Goal: Task Accomplishment & Management: Complete application form

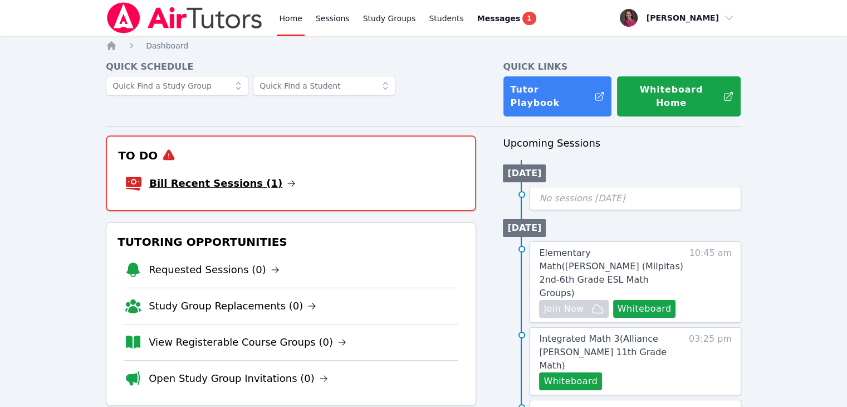
click at [208, 175] on link "Bill Recent Sessions (1)" at bounding box center [222, 183] width 146 height 16
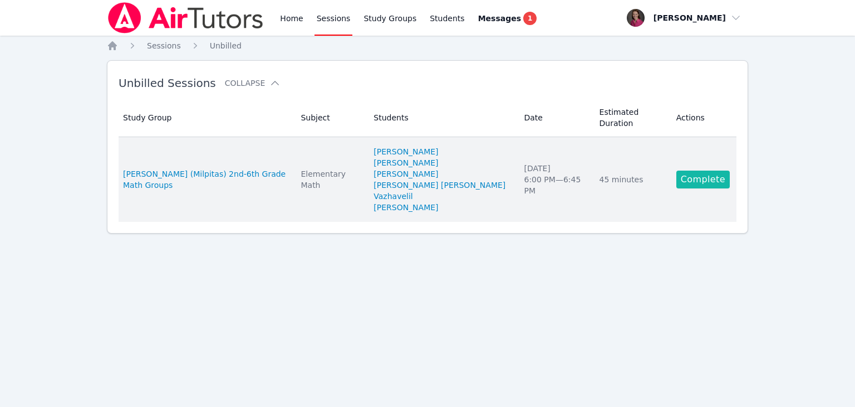
click at [679, 170] on link "Complete" at bounding box center [703, 179] width 53 height 18
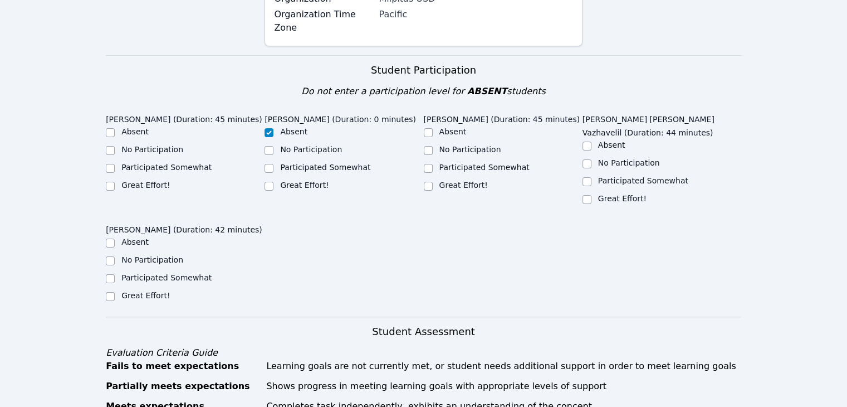
scroll to position [212, 0]
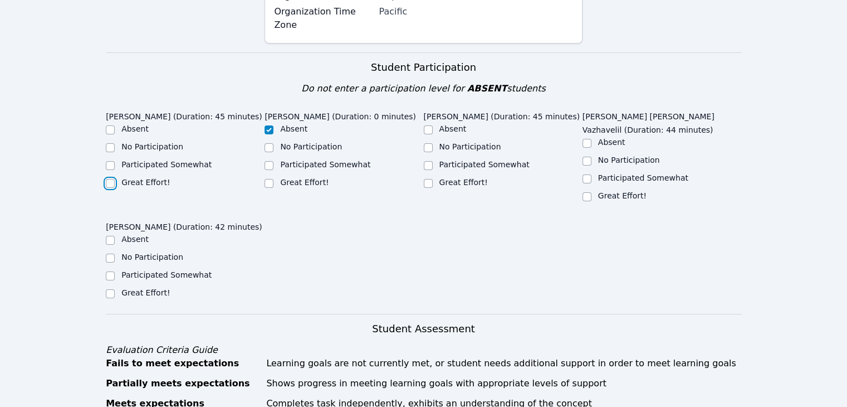
click at [111, 179] on input "Great Effort!" at bounding box center [110, 183] width 9 height 9
checkbox input "true"
click at [111, 289] on input "Great Effort!" at bounding box center [110, 293] width 9 height 9
checkbox input "true"
click at [422, 177] on div "Great Effort!" at bounding box center [344, 183] width 159 height 13
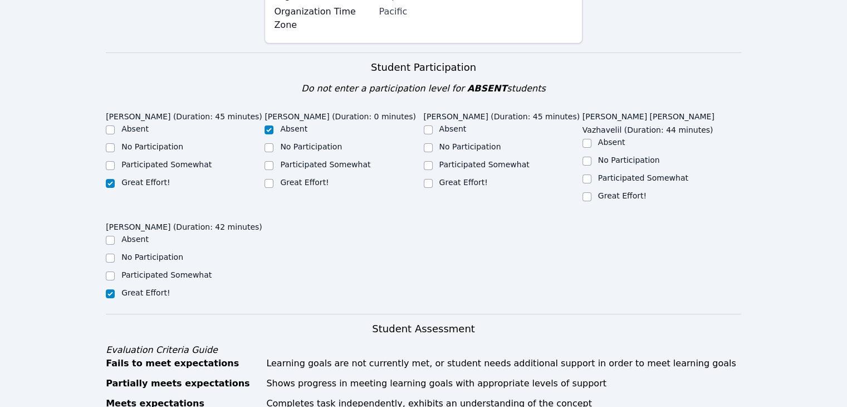
click at [433, 177] on div "Great Effort!" at bounding box center [503, 183] width 159 height 13
click at [430, 179] on input "Great Effort!" at bounding box center [428, 183] width 9 height 9
checkbox input "true"
click at [590, 192] on input "Great Effort!" at bounding box center [586, 196] width 9 height 9
checkbox input "true"
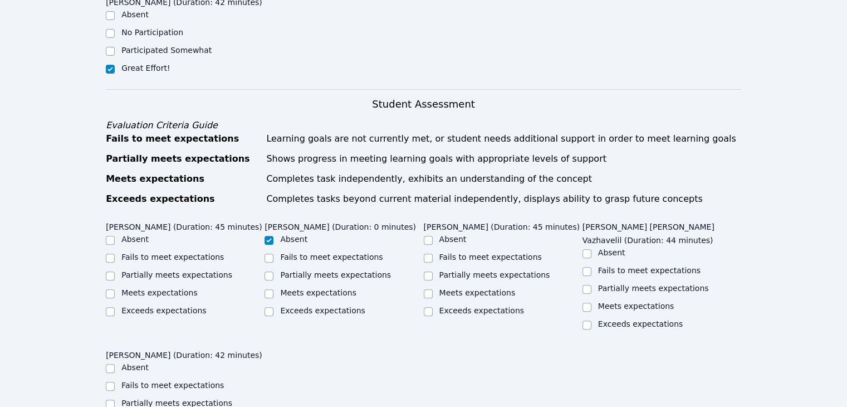
scroll to position [440, 0]
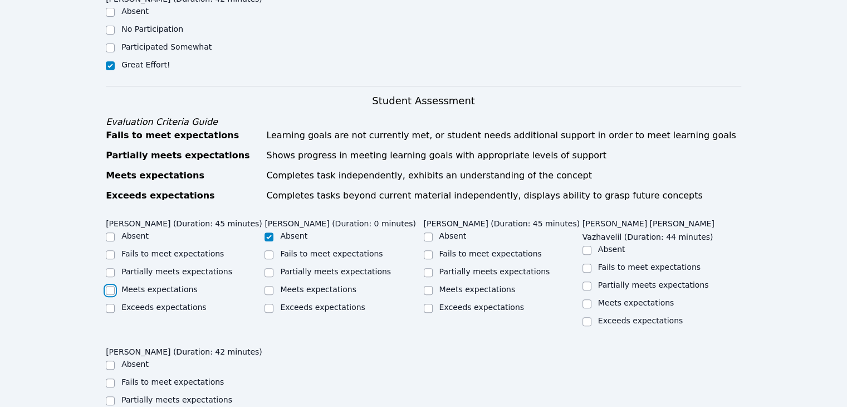
click at [111, 286] on input "Meets expectations" at bounding box center [110, 290] width 9 height 9
checkbox input "true"
click at [434, 283] on div "Meets expectations" at bounding box center [503, 289] width 159 height 13
click at [424, 286] on input "Meets expectations" at bounding box center [428, 290] width 9 height 9
checkbox input "true"
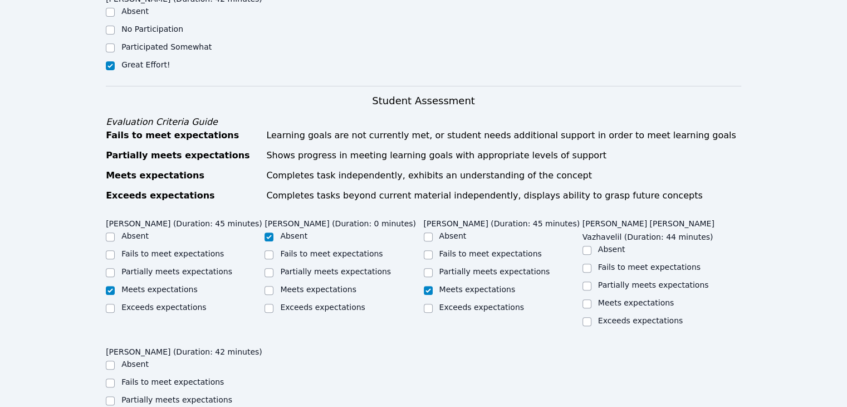
click at [591, 315] on div "Exceeds expectations" at bounding box center [661, 321] width 159 height 13
click at [584, 317] on input "Exceeds expectations" at bounding box center [586, 321] width 9 height 9
checkbox input "true"
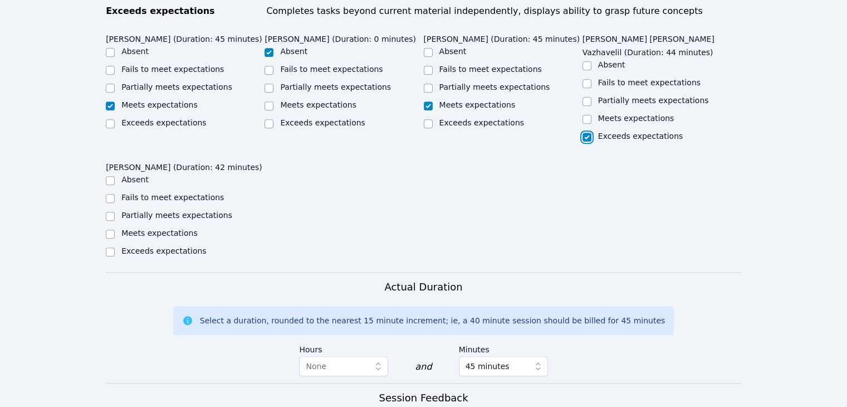
scroll to position [626, 0]
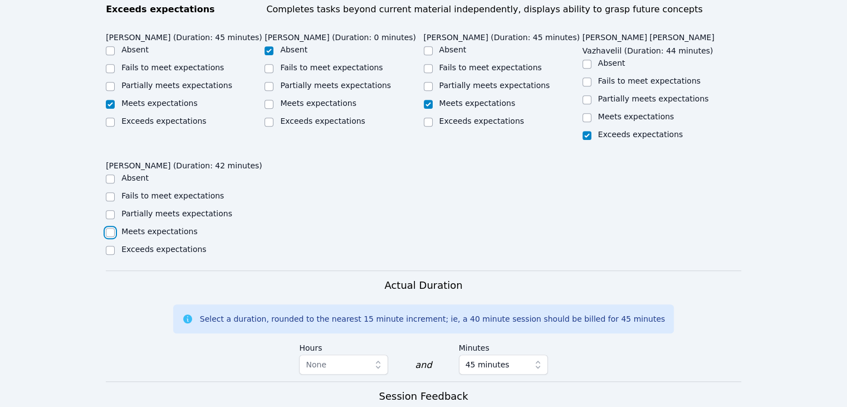
click at [107, 228] on input "Meets expectations" at bounding box center [110, 232] width 9 height 9
checkbox input "true"
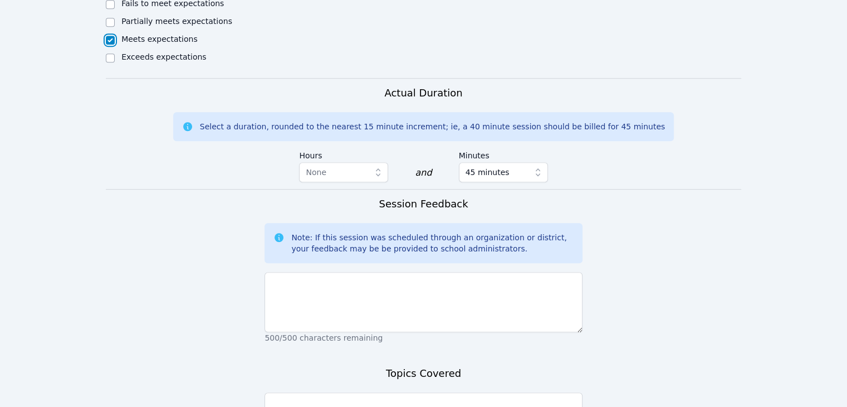
scroll to position [939, 0]
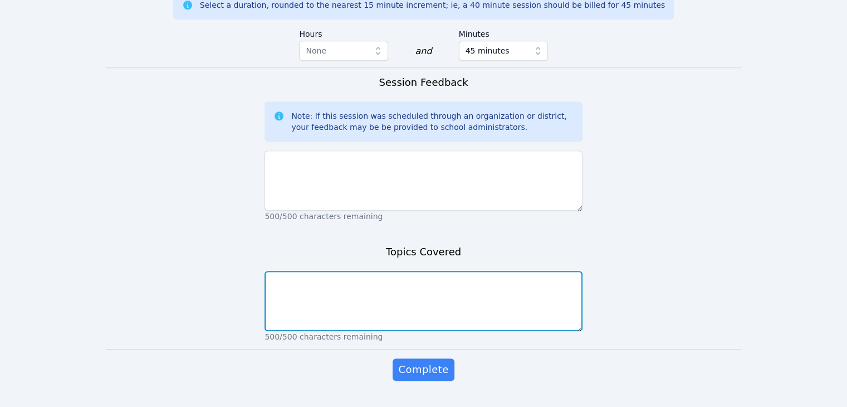
click at [336, 281] on textarea at bounding box center [423, 301] width 317 height 60
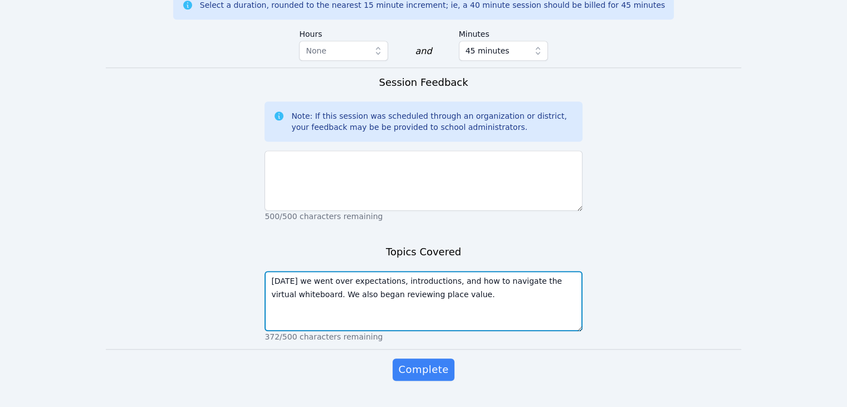
type textarea "Today we went over expectations, introductions, and how to navigate the virtual…"
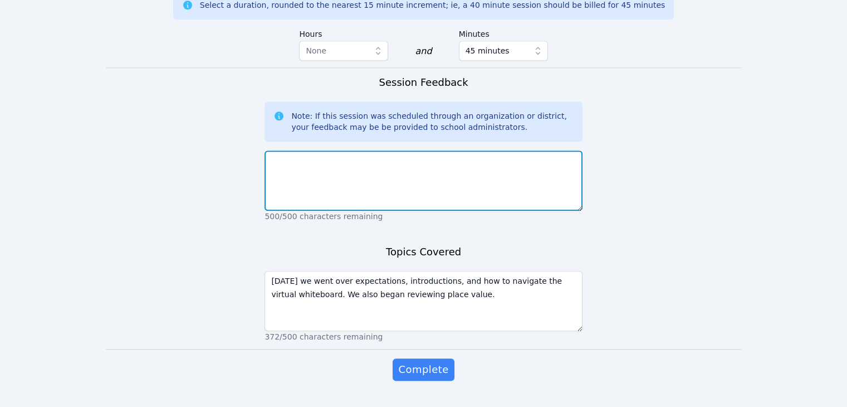
click at [320, 161] on textarea at bounding box center [423, 180] width 317 height 60
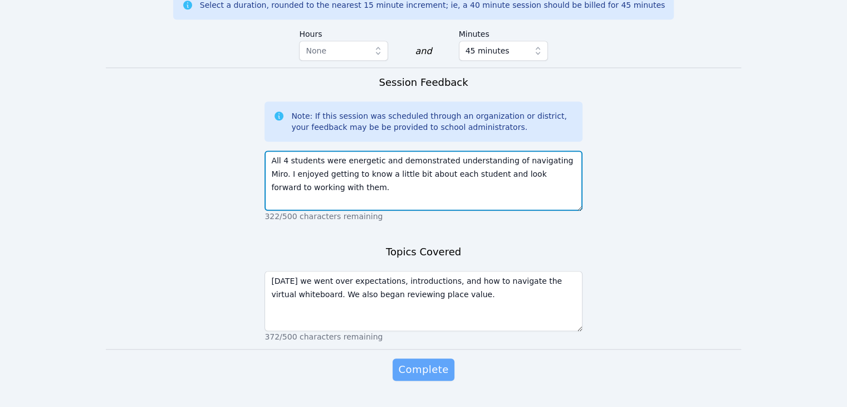
type textarea "All 4 students were energetic and demonstrated understanding of navigating Miro…"
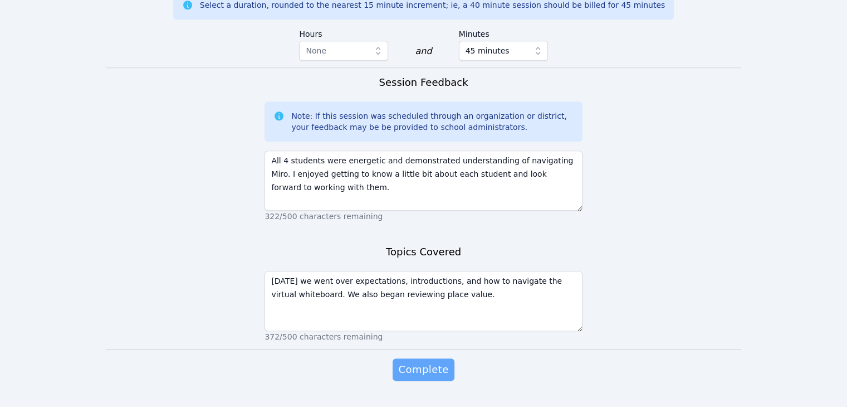
click at [433, 361] on span "Complete" at bounding box center [423, 369] width 50 height 16
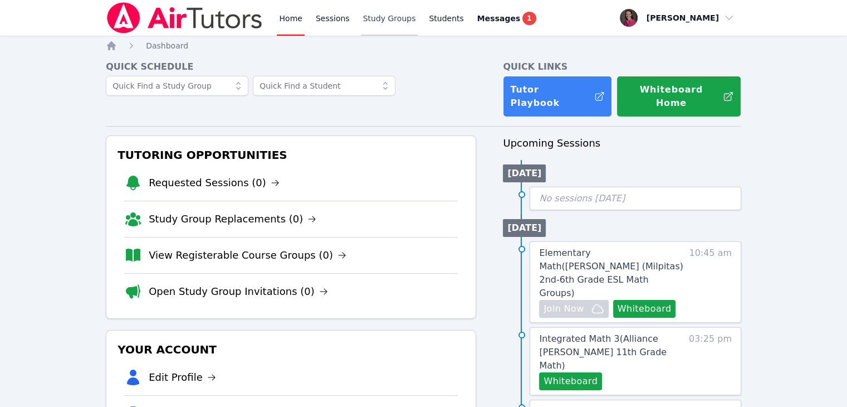
click at [378, 25] on link "Study Groups" at bounding box center [389, 18] width 57 height 36
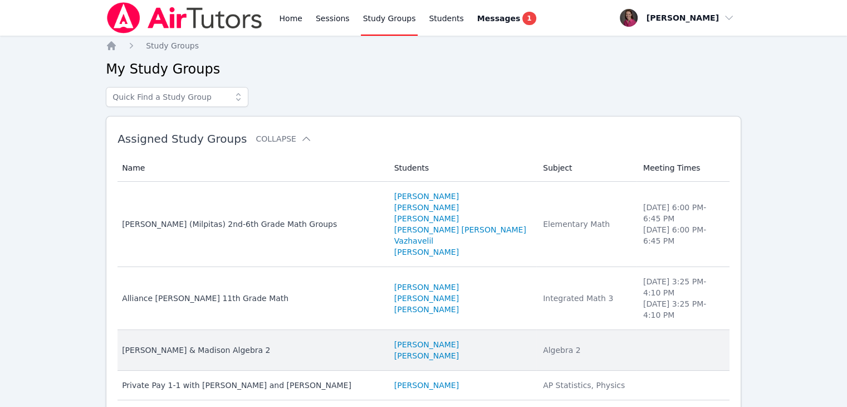
click at [212, 344] on div "Morgan & Madison Algebra 2" at bounding box center [251, 349] width 259 height 11
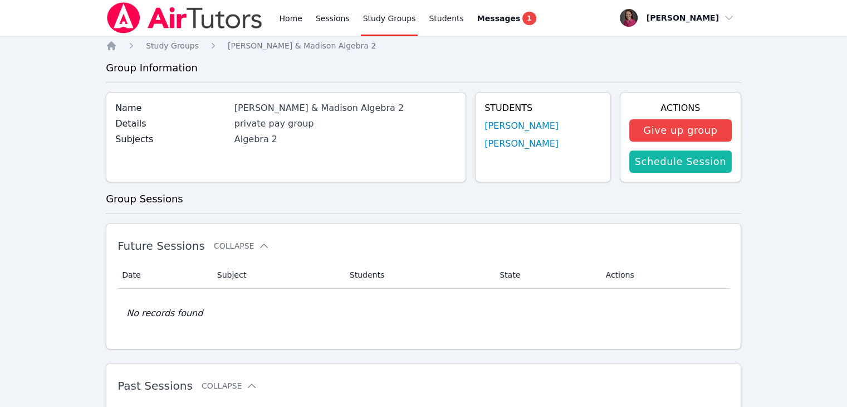
click at [660, 159] on link "Schedule Session" at bounding box center [680, 161] width 102 height 22
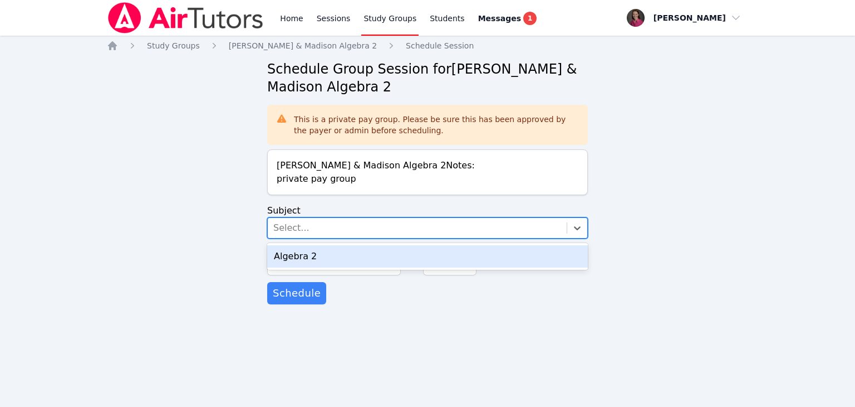
click at [296, 219] on div "Select..." at bounding box center [417, 228] width 299 height 20
click at [302, 259] on div "Algebra 2" at bounding box center [427, 256] width 321 height 22
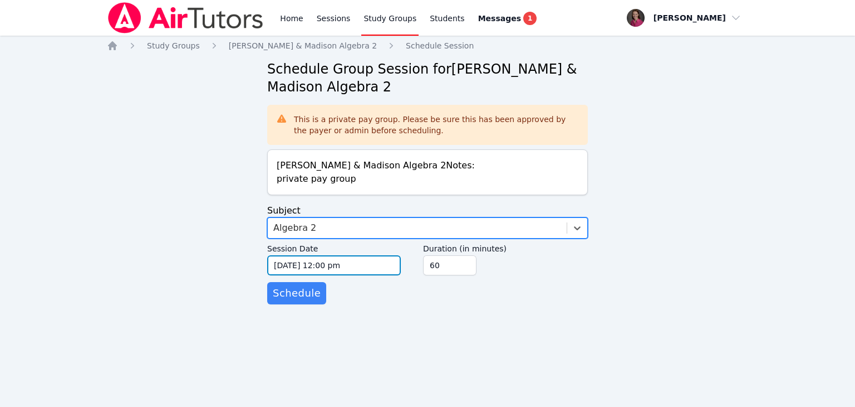
click at [371, 266] on input "09/30/2025 12:00 pm" at bounding box center [334, 265] width 134 height 20
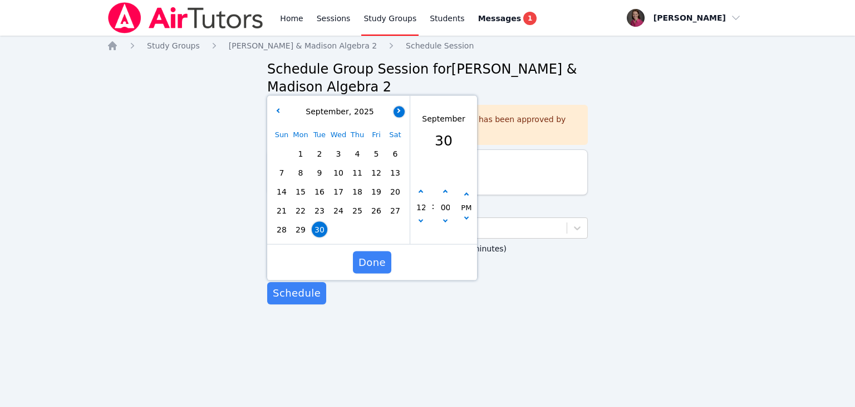
click at [399, 108] on button "button" at bounding box center [399, 111] width 11 height 11
click at [340, 149] on span "1" at bounding box center [339, 154] width 16 height 16
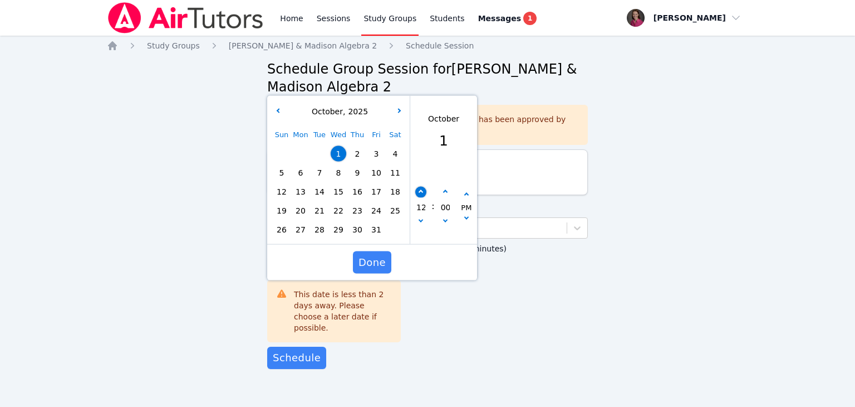
click at [421, 192] on icon "button" at bounding box center [421, 192] width 4 height 4
type input "10/01/2025 01:00 pm"
type input "01"
click at [421, 192] on icon "button" at bounding box center [421, 192] width 4 height 4
type input "10/01/2025 02:00 pm"
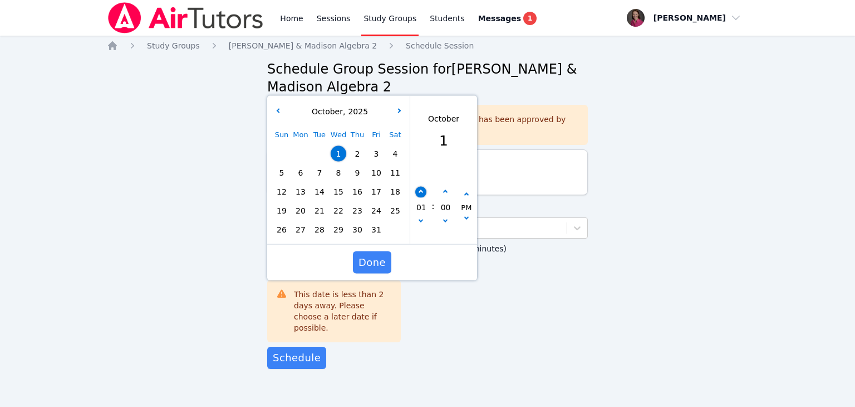
type input "02"
click at [421, 192] on icon "button" at bounding box center [421, 192] width 4 height 4
type input "10/01/2025 03:00 pm"
type input "03"
click at [421, 192] on icon "button" at bounding box center [421, 192] width 4 height 4
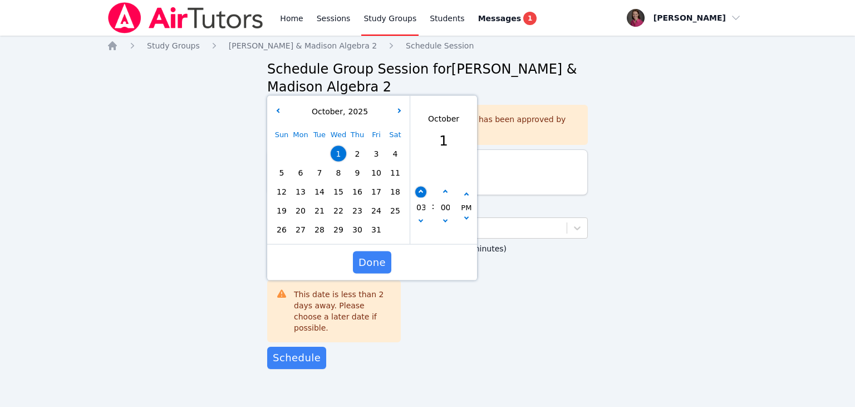
type input "10/01/2025 04:00 pm"
type input "04"
click at [421, 192] on icon "button" at bounding box center [421, 192] width 4 height 4
type input "10/01/2025 05:00 pm"
type input "05"
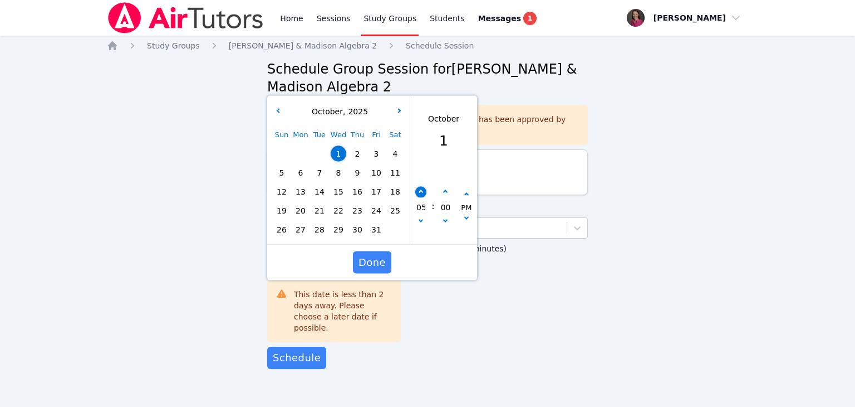
click at [421, 192] on icon "button" at bounding box center [421, 192] width 4 height 4
type input "10/01/2025 06:00 pm"
type input "06"
click at [421, 192] on icon "button" at bounding box center [421, 192] width 4 height 4
type input "10/01/2025 07:00 pm"
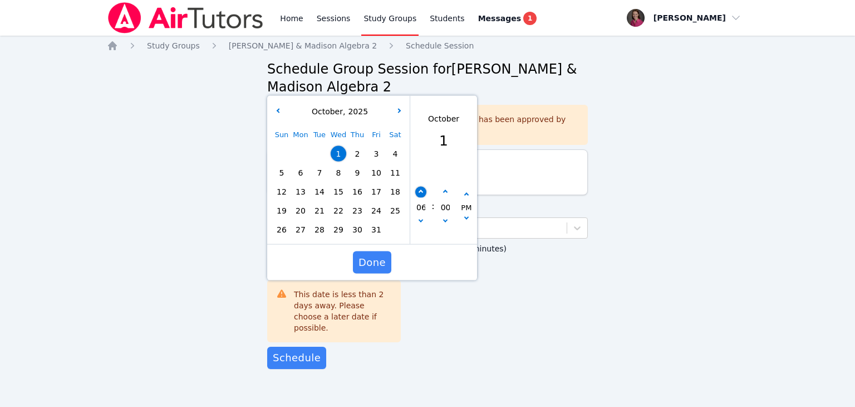
type input "07"
click at [421, 192] on icon "button" at bounding box center [421, 192] width 4 height 4
type input "10/01/2025 08:00 pm"
type input "08"
click at [445, 193] on icon "button" at bounding box center [445, 192] width 4 height 4
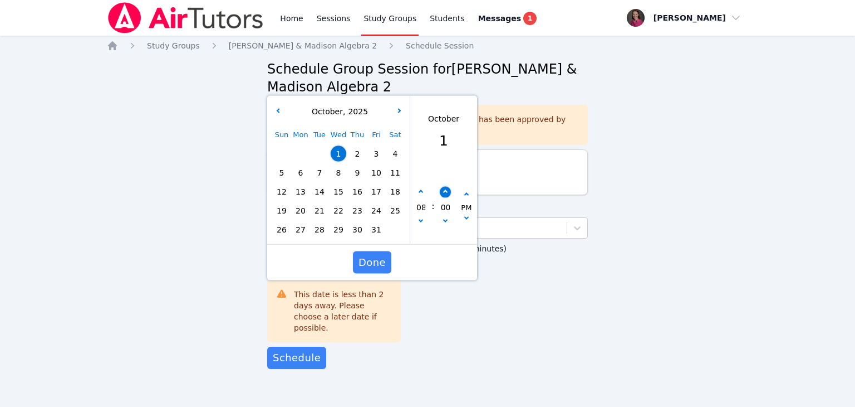
type input "10/01/2025 08:05 pm"
type input "05"
click at [445, 193] on icon "button" at bounding box center [445, 192] width 4 height 4
type input "10/01/2025 08:10 pm"
type input "10"
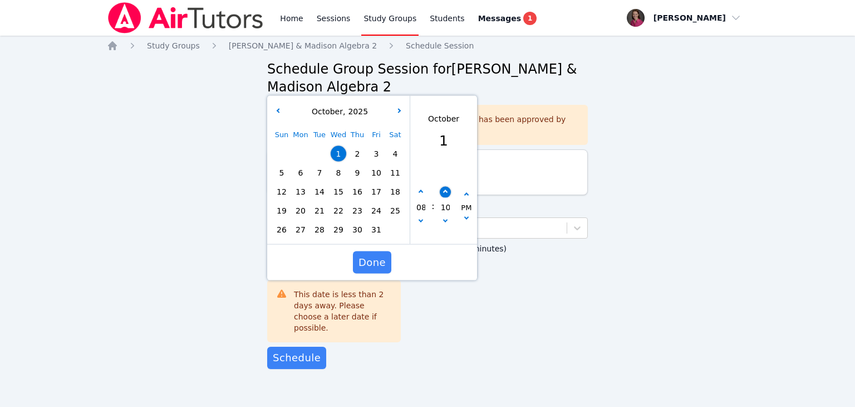
click at [445, 193] on icon "button" at bounding box center [445, 192] width 4 height 4
type input "10/01/2025 08:15 pm"
type input "15"
click at [445, 193] on icon "button" at bounding box center [445, 192] width 4 height 4
type input "10/01/2025 08:20 pm"
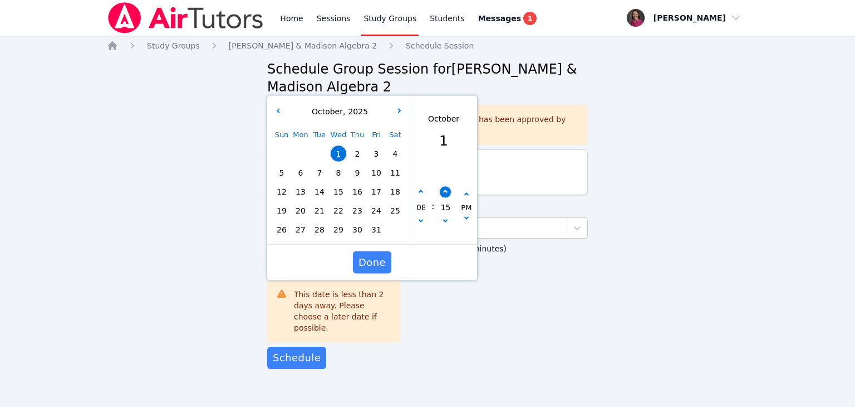
type input "20"
click at [445, 193] on icon "button" at bounding box center [445, 192] width 4 height 4
type input "10/01/2025 08:25 pm"
type input "25"
click at [445, 193] on icon "button" at bounding box center [445, 192] width 4 height 4
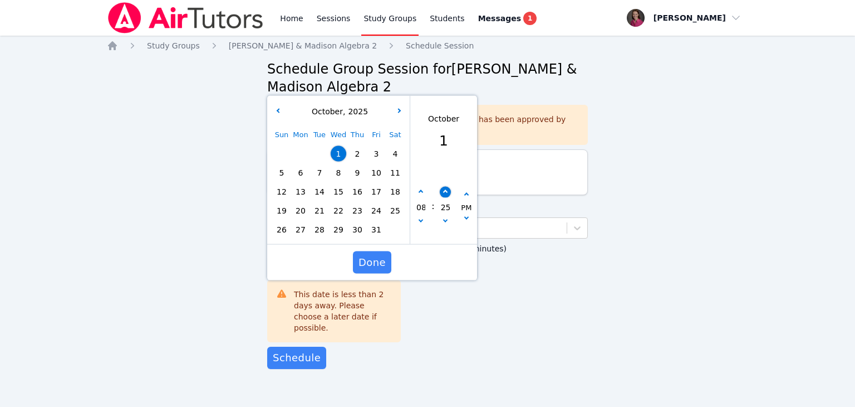
type input "10/01/2025 08:30 pm"
type input "30"
click at [372, 254] on span "Done" at bounding box center [372, 262] width 27 height 16
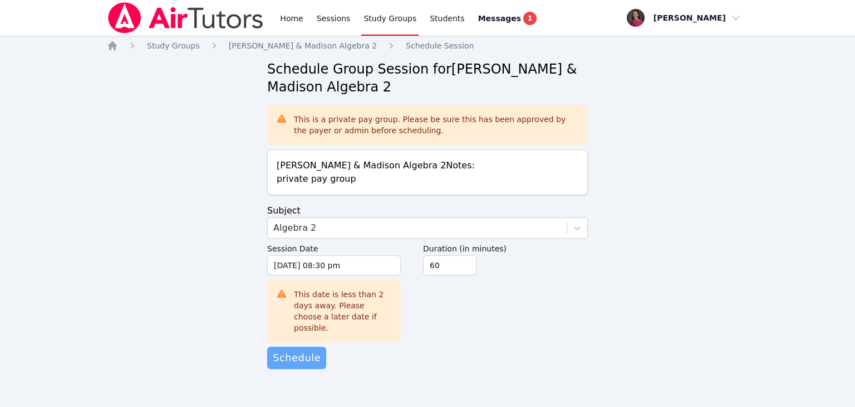
click at [283, 350] on span "Schedule" at bounding box center [297, 358] width 48 height 16
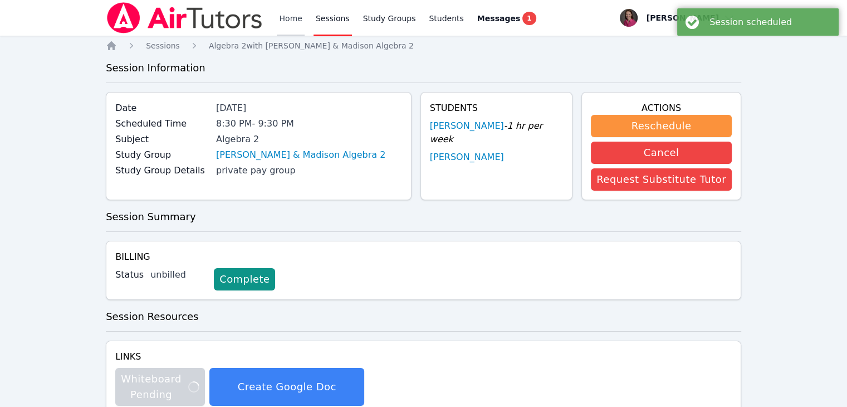
click at [286, 7] on link "Home" at bounding box center [290, 18] width 27 height 36
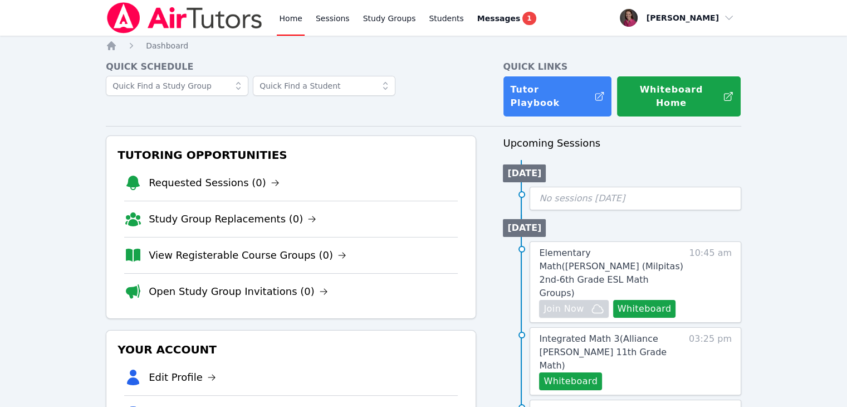
drag, startPoint x: 835, startPoint y: 143, endPoint x: 844, endPoint y: 205, distance: 63.0
